Goal: Entertainment & Leisure: Consume media (video, audio)

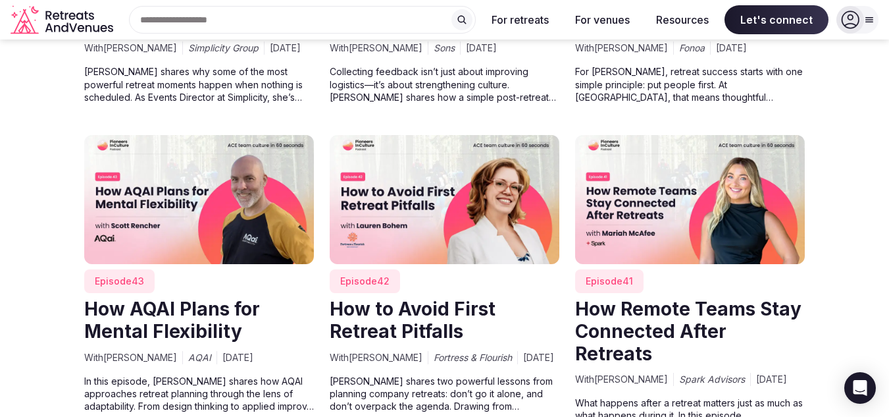
scroll to position [1317, 0]
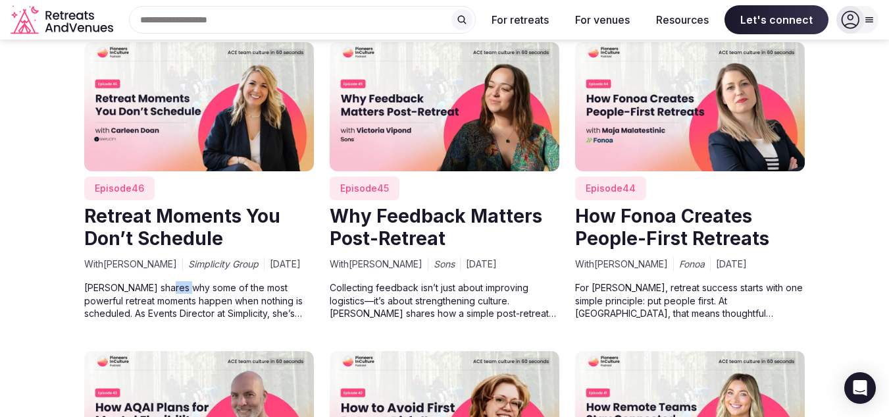
drag, startPoint x: 163, startPoint y: 310, endPoint x: 186, endPoint y: 308, distance: 23.1
click at [186, 308] on p "[PERSON_NAME] shares why some of the most powerful retreat moments happen when …" at bounding box center [199, 300] width 230 height 38
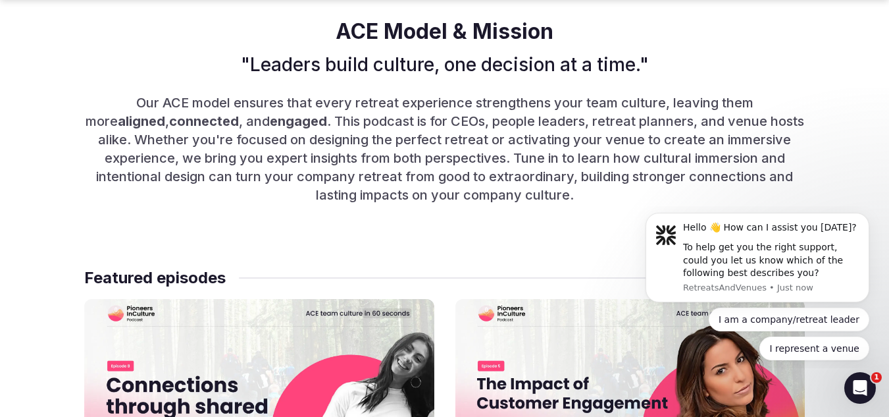
scroll to position [0, 0]
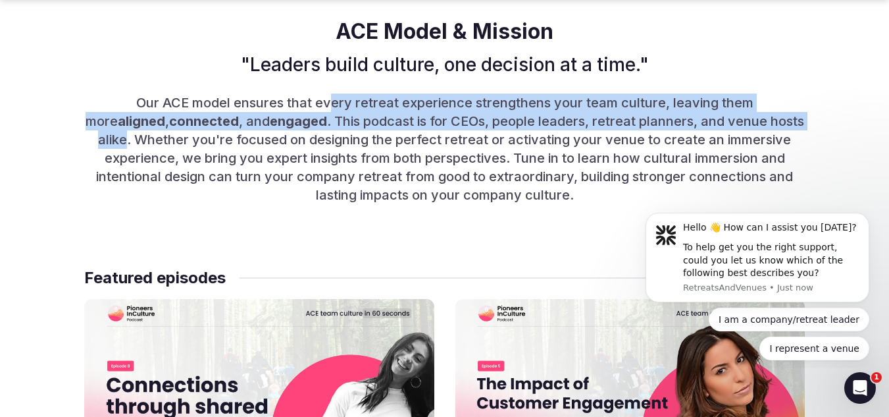
drag, startPoint x: 383, startPoint y: 92, endPoint x: 777, endPoint y: 124, distance: 395.6
click at [777, 124] on p "Our ACE model ensures that every retreat experience strengthens your team cultu…" at bounding box center [444, 148] width 721 height 111
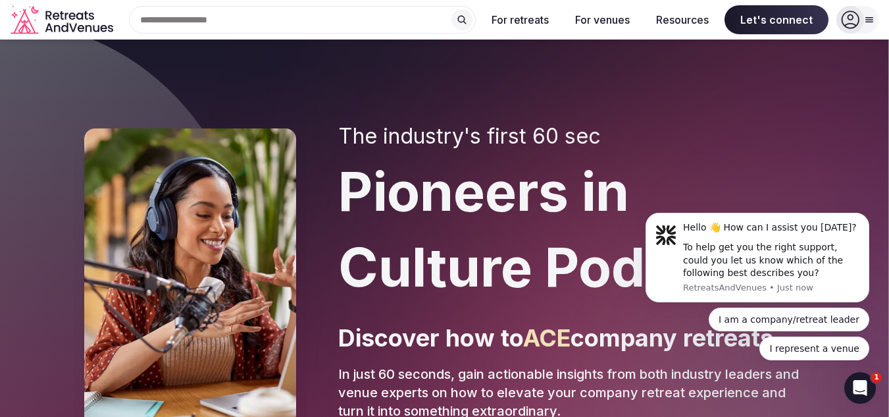
click at [53, 28] on icon "Retreats and Venues company logo" at bounding box center [63, 20] width 105 height 30
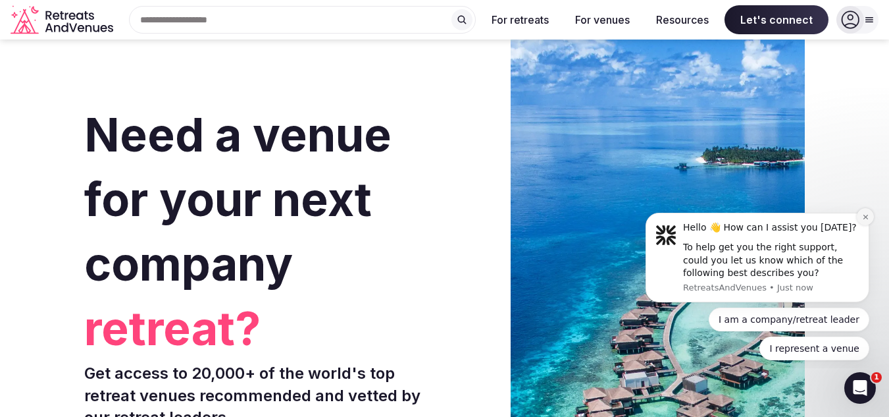
click at [862, 217] on icon "Dismiss notification" at bounding box center [865, 216] width 7 height 7
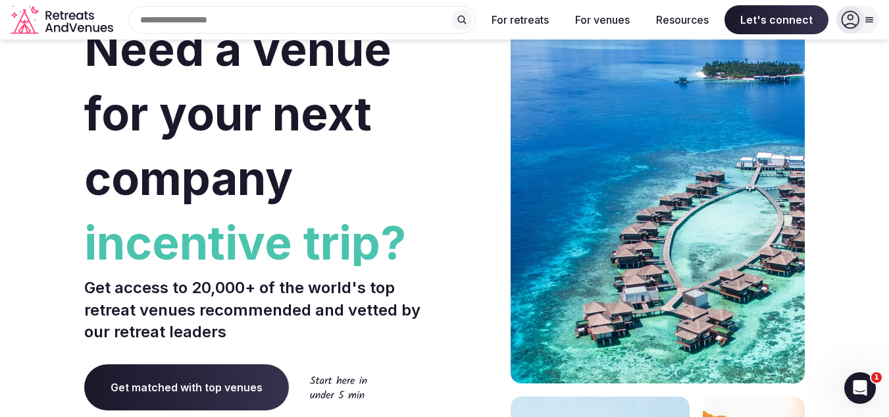
scroll to position [63, 0]
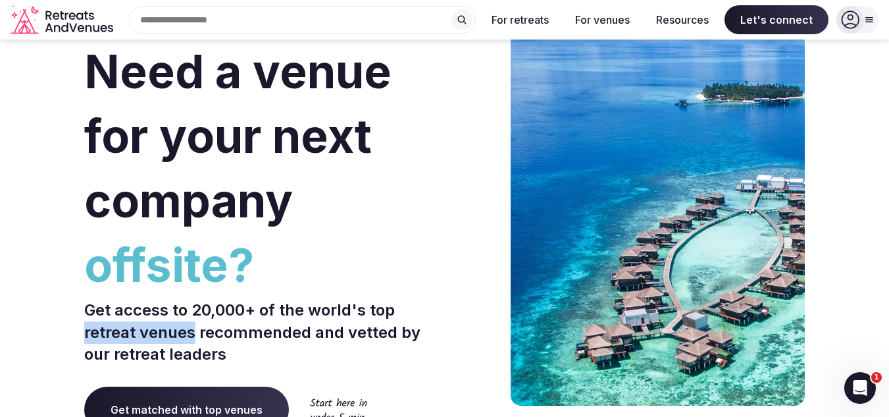
drag, startPoint x: 85, startPoint y: 333, endPoint x: 194, endPoint y: 340, distance: 108.8
click at [194, 340] on p "Get access to 20,000+ of the world's top retreat venues recommended and vetted …" at bounding box center [262, 332] width 356 height 66
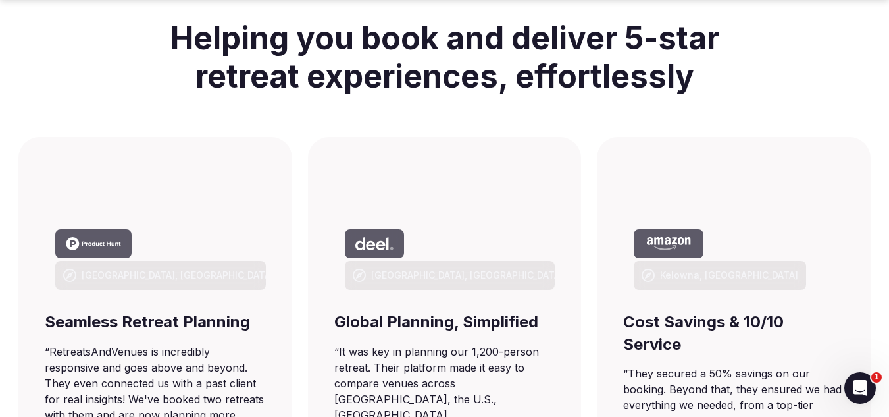
scroll to position [853, 0]
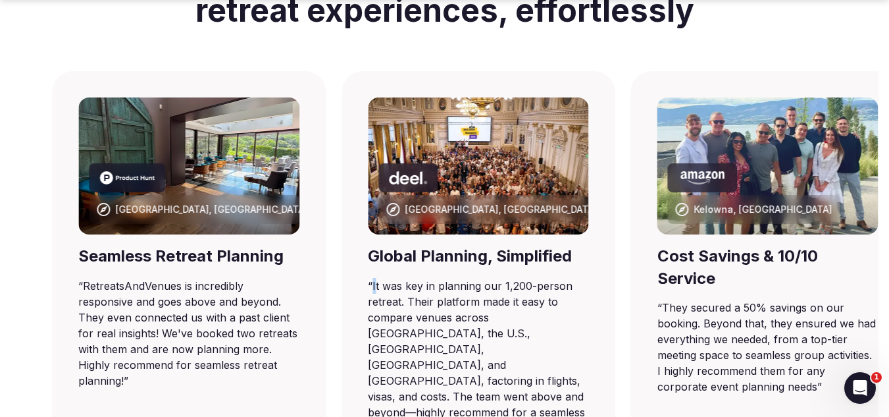
drag, startPoint x: 341, startPoint y: 288, endPoint x: 371, endPoint y: 286, distance: 29.7
click at [371, 286] on blockquote "“ It was key in planning our 1,200-person retreat. Their platform made it easy …" at bounding box center [478, 357] width 221 height 158
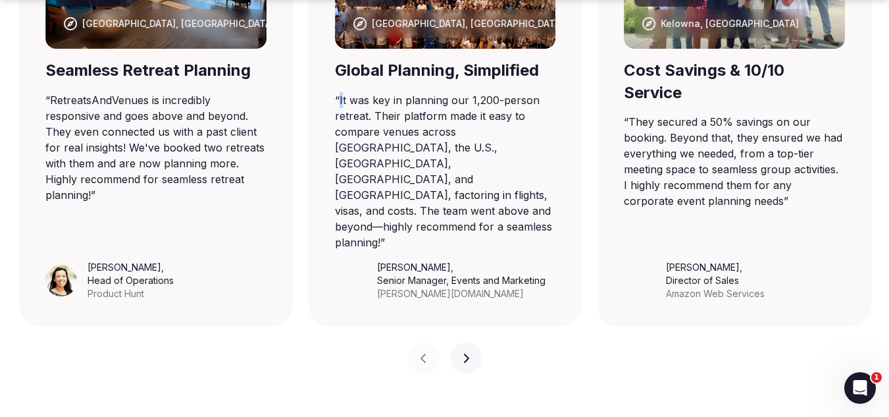
scroll to position [1117, 0]
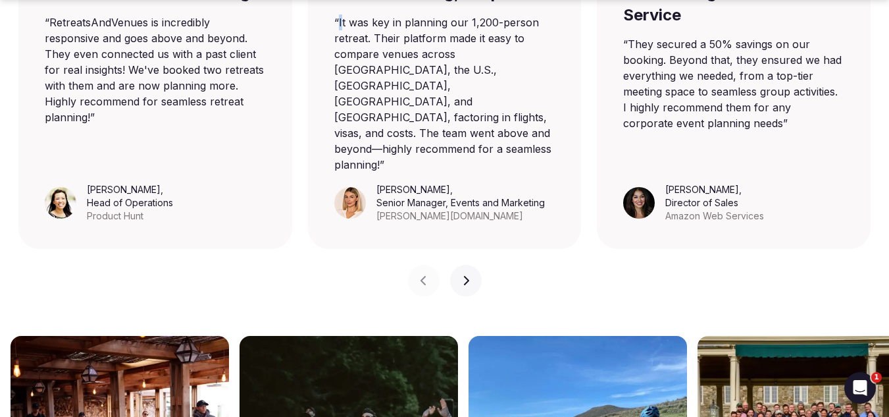
click at [462, 275] on icon "button" at bounding box center [466, 280] width 11 height 11
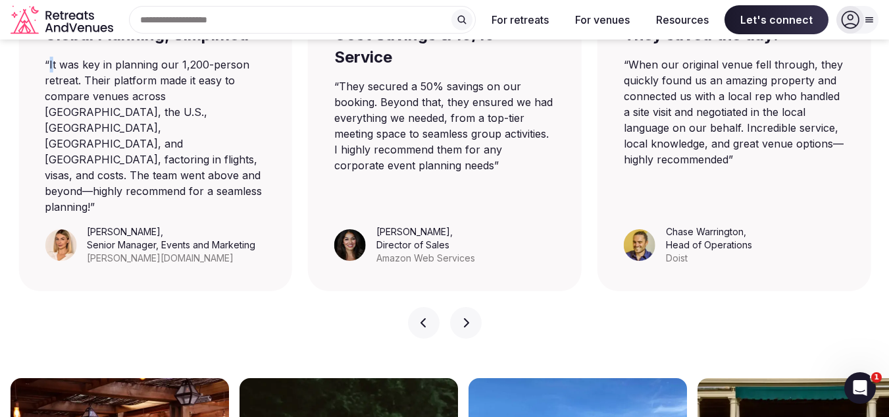
scroll to position [1051, 0]
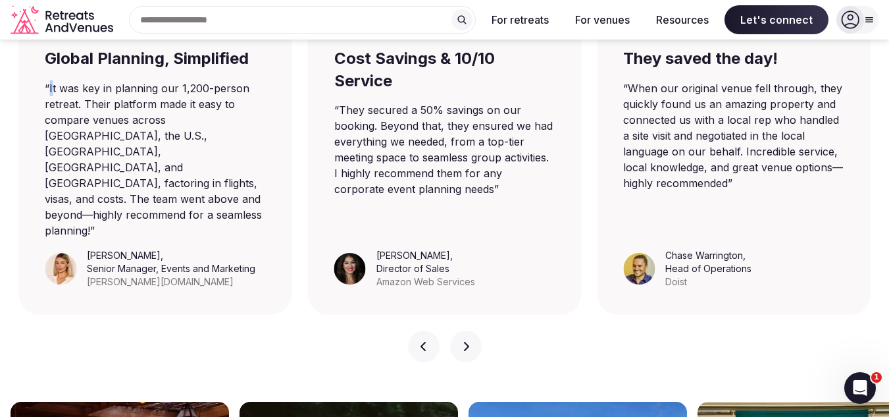
click at [464, 341] on icon "button" at bounding box center [466, 346] width 11 height 11
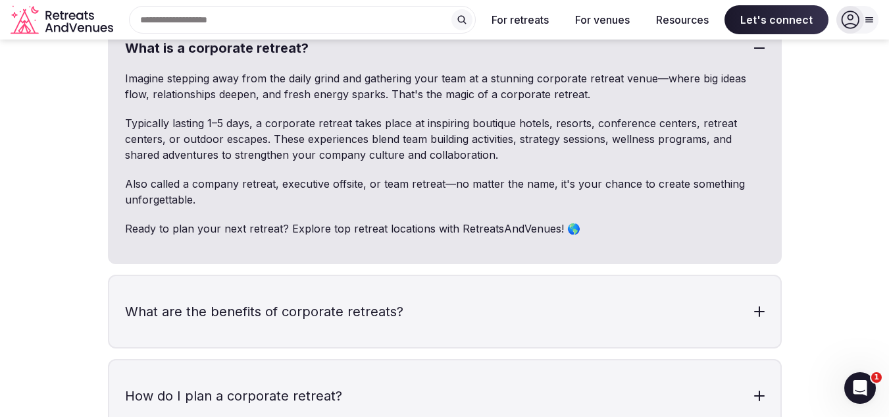
scroll to position [3750, 0]
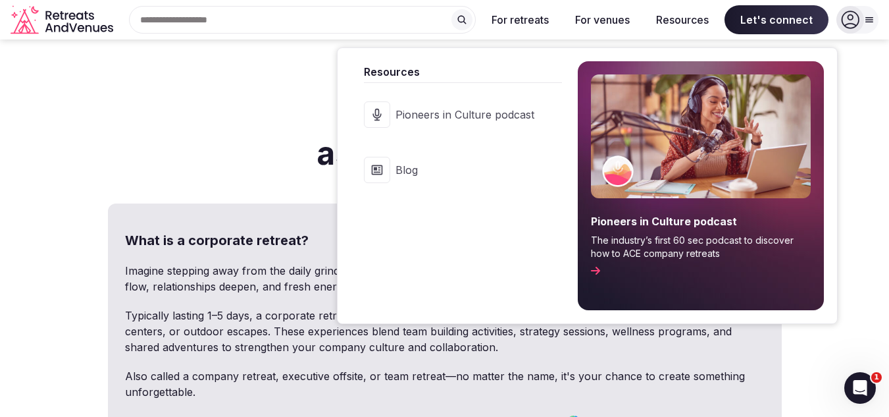
click at [502, 113] on span "Pioneers in Culture podcast" at bounding box center [465, 114] width 139 height 14
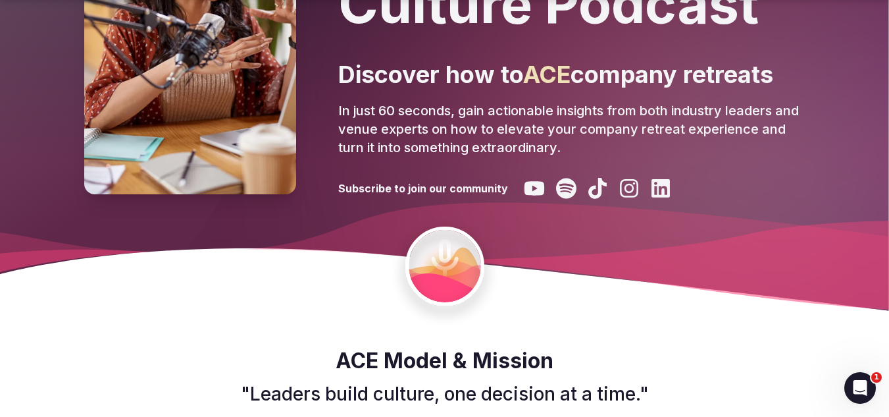
click at [450, 271] on div "The industry's first 60 sec Pioneers in Culture Podcast Discover how to ACE com…" at bounding box center [444, 71] width 721 height 591
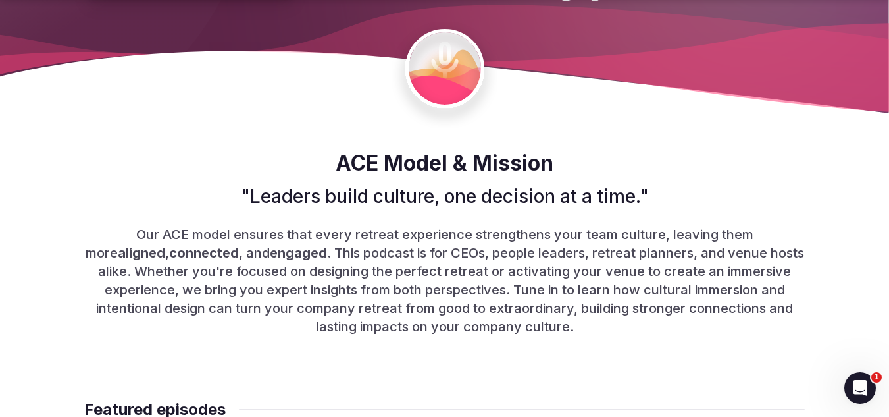
scroll to position [724, 0]
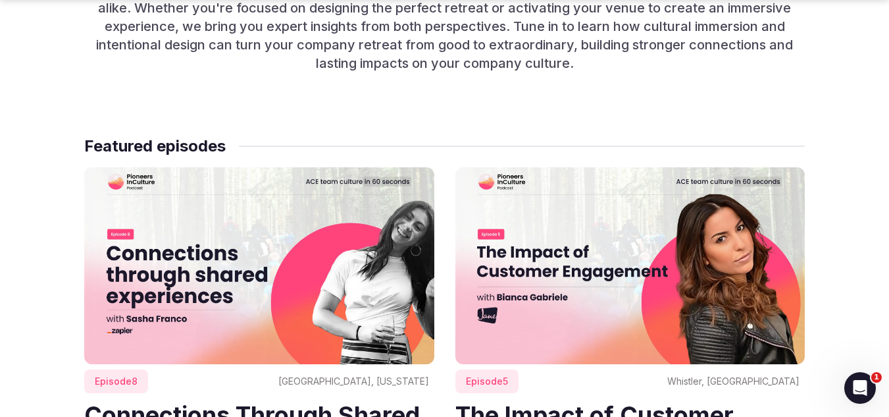
click at [363, 271] on img at bounding box center [259, 265] width 350 height 197
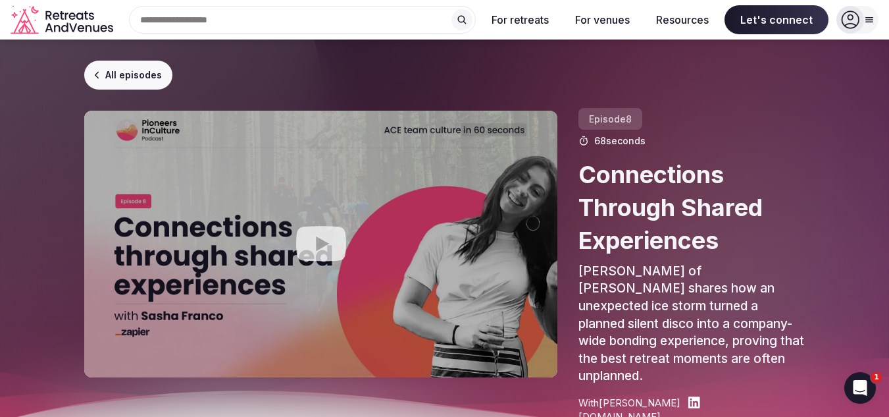
click at [319, 242] on icon "Play video" at bounding box center [321, 243] width 53 height 53
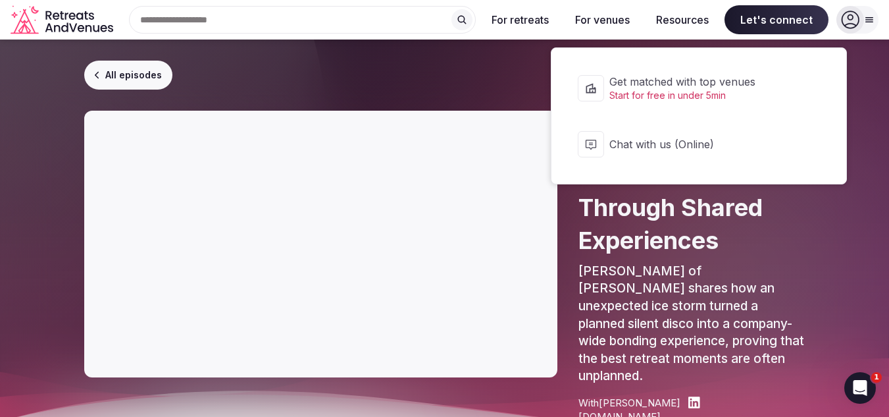
click at [810, 144] on button "Chat with us (Online)" at bounding box center [699, 144] width 269 height 53
